Goal: Navigation & Orientation: Find specific page/section

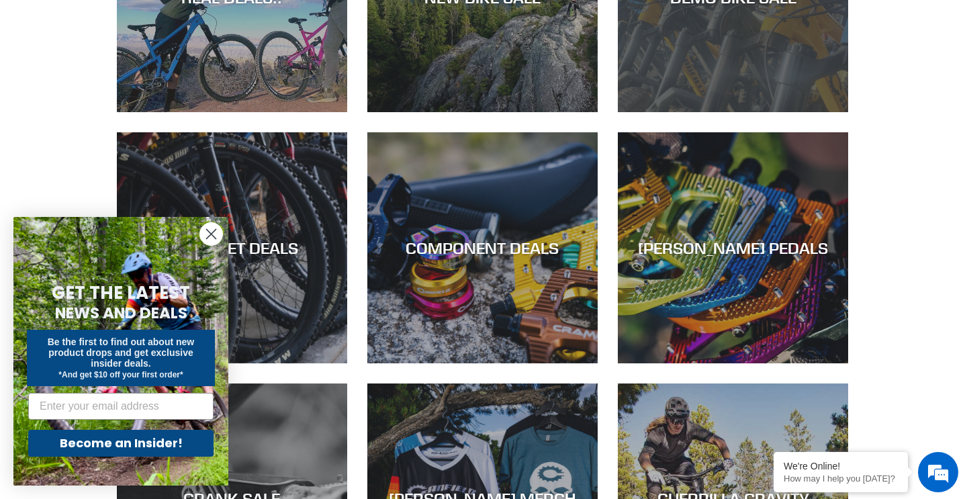
scroll to position [757, 0]
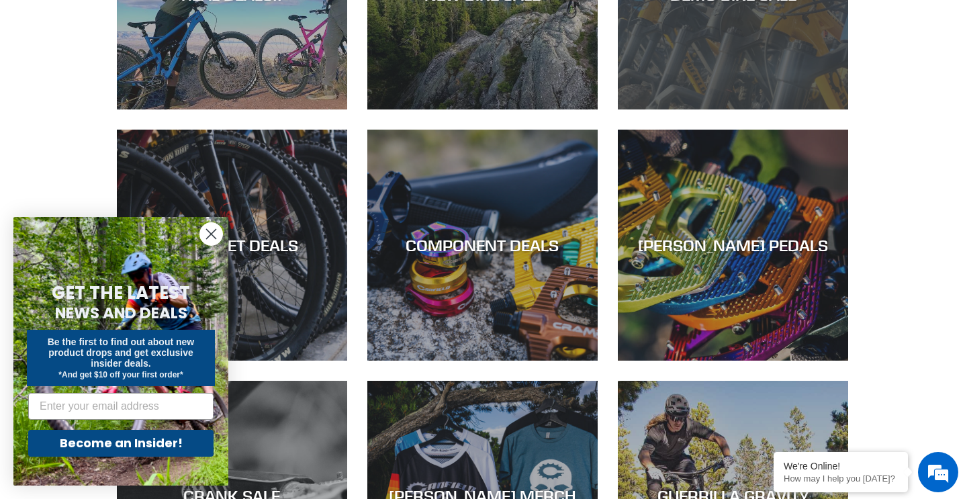
click at [719, 109] on div "DEMO BIKE SALE" at bounding box center [733, 109] width 230 height 0
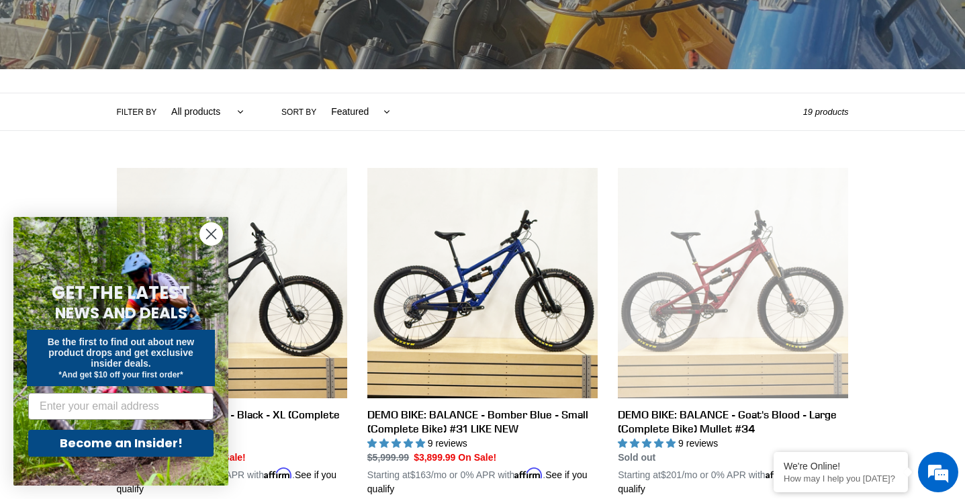
scroll to position [234, 0]
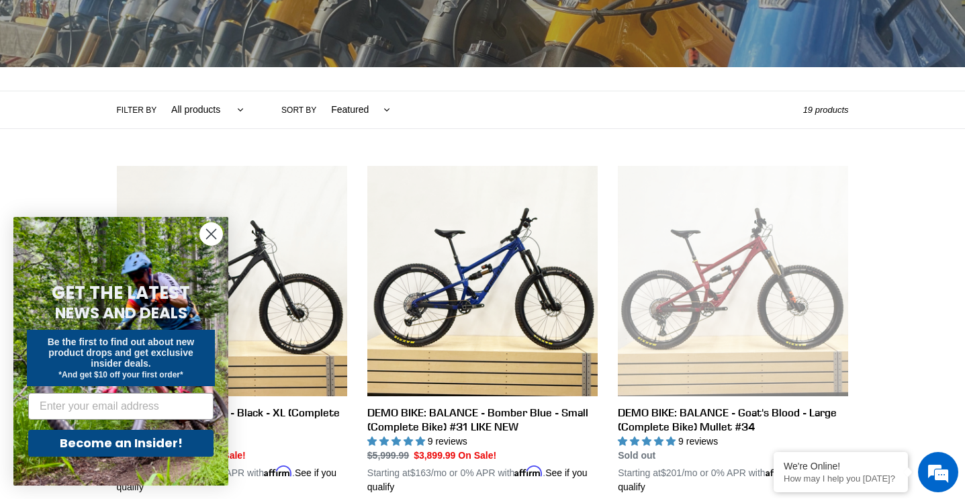
click at [208, 240] on circle "Close dialog" at bounding box center [211, 234] width 22 height 22
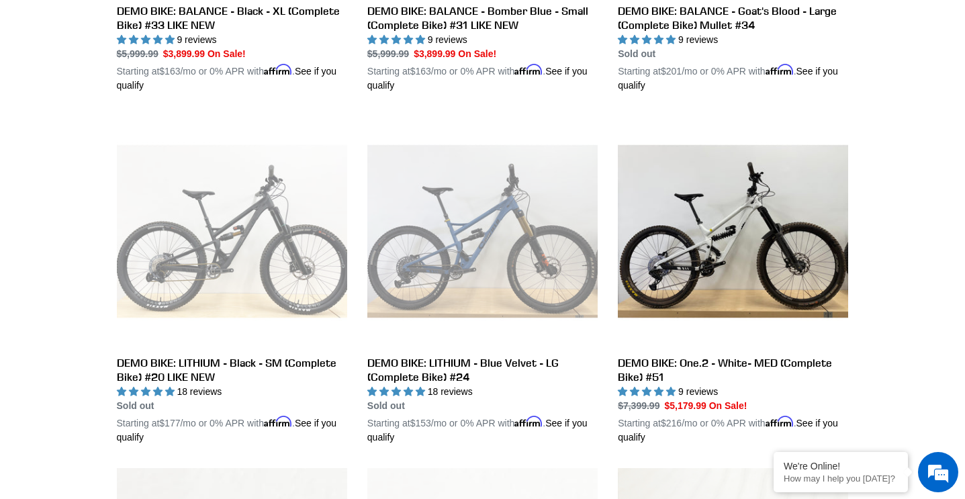
scroll to position [0, 0]
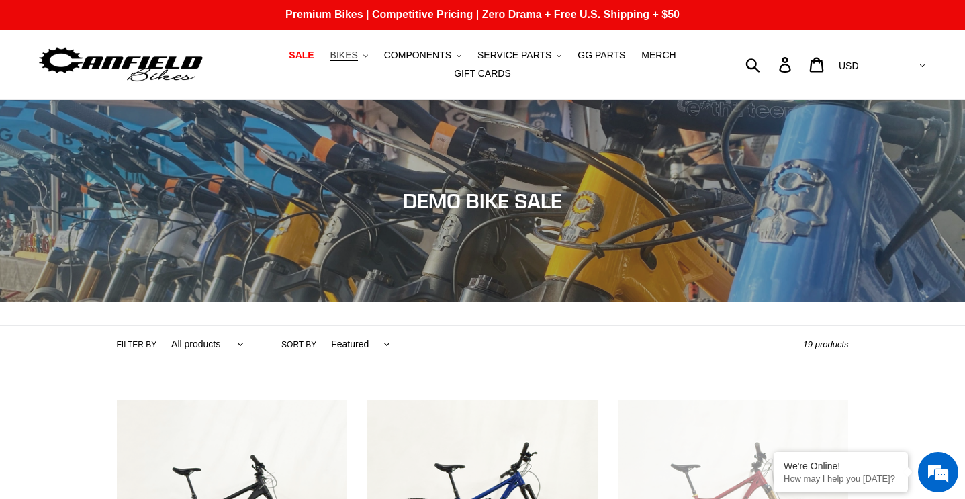
click at [345, 52] on span "BIKES" at bounding box center [344, 55] width 28 height 11
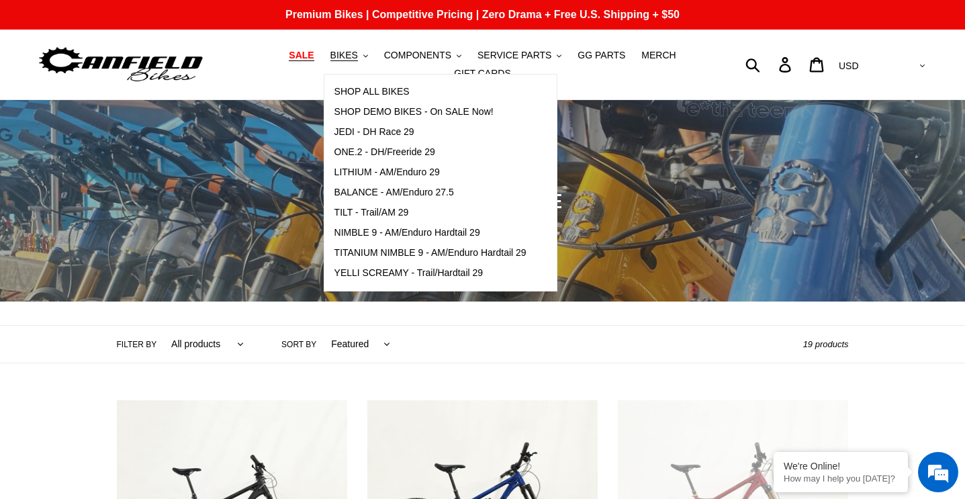
click at [297, 58] on span "SALE" at bounding box center [301, 55] width 25 height 11
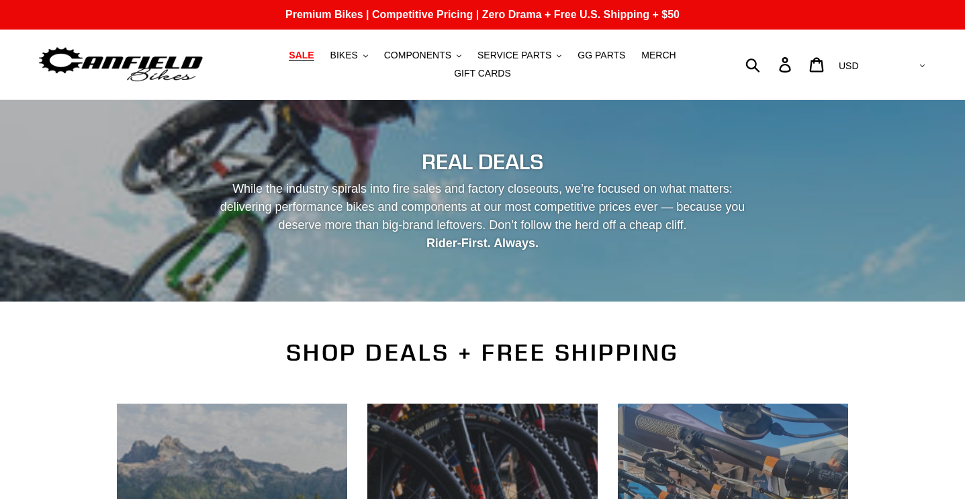
scroll to position [444, 0]
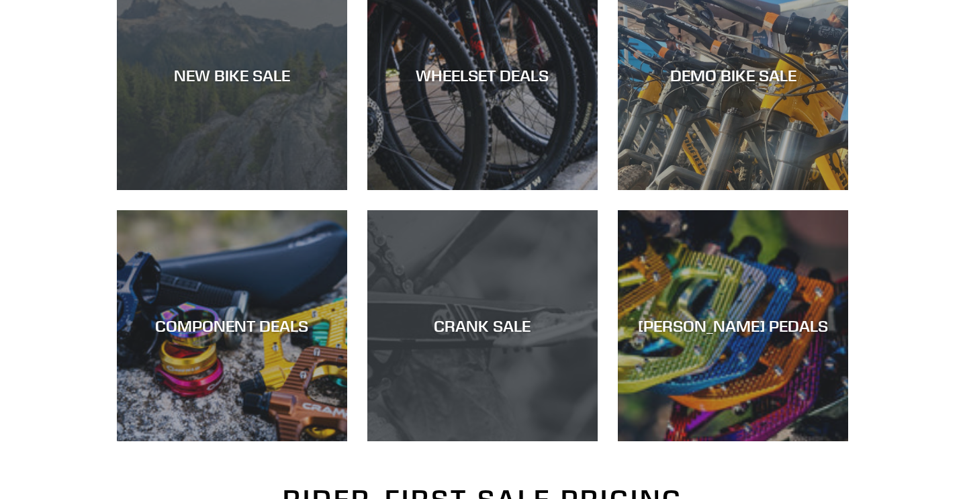
click at [271, 190] on div "NEW BIKE SALE" at bounding box center [232, 190] width 230 height 0
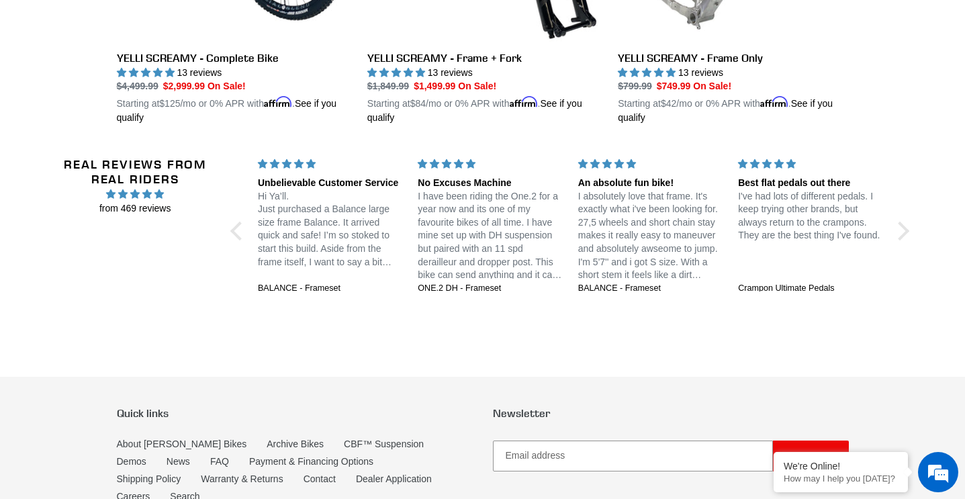
scroll to position [2992, 0]
